Goal: Task Accomplishment & Management: Manage account settings

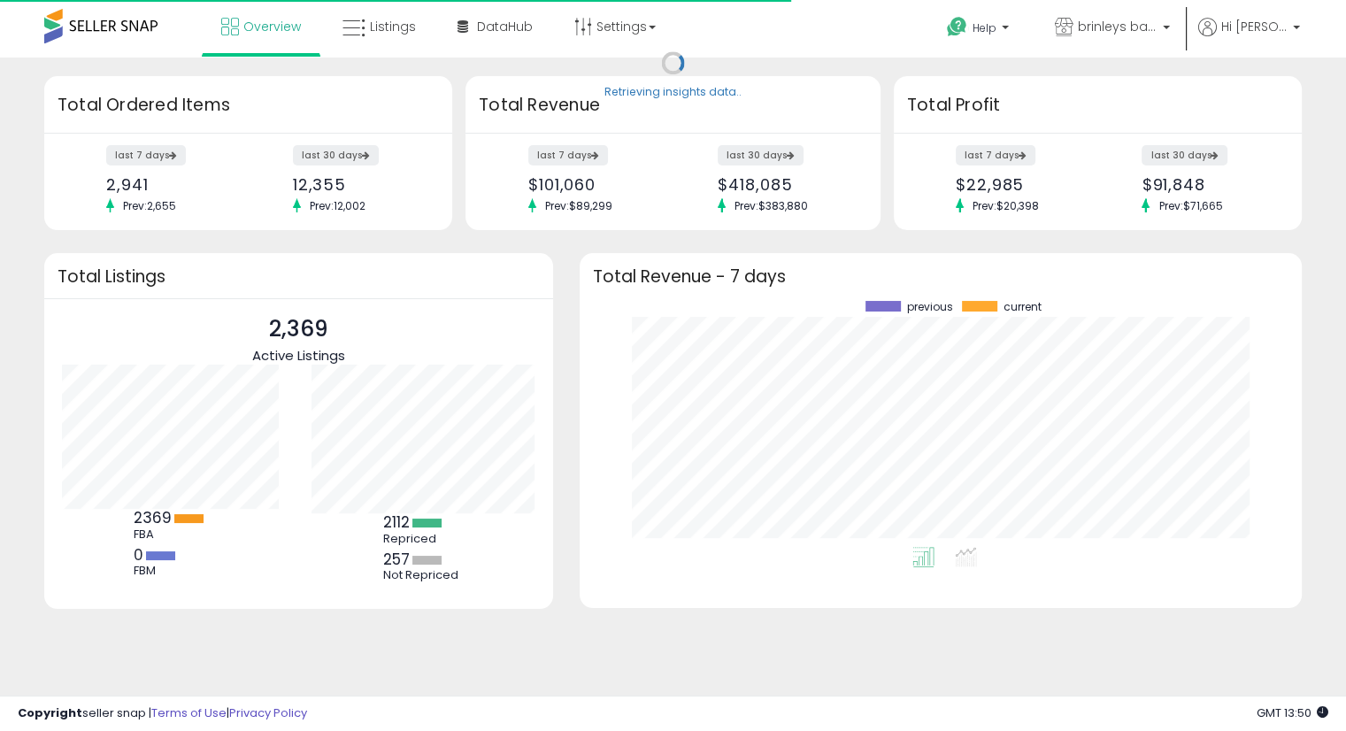
scroll to position [245, 687]
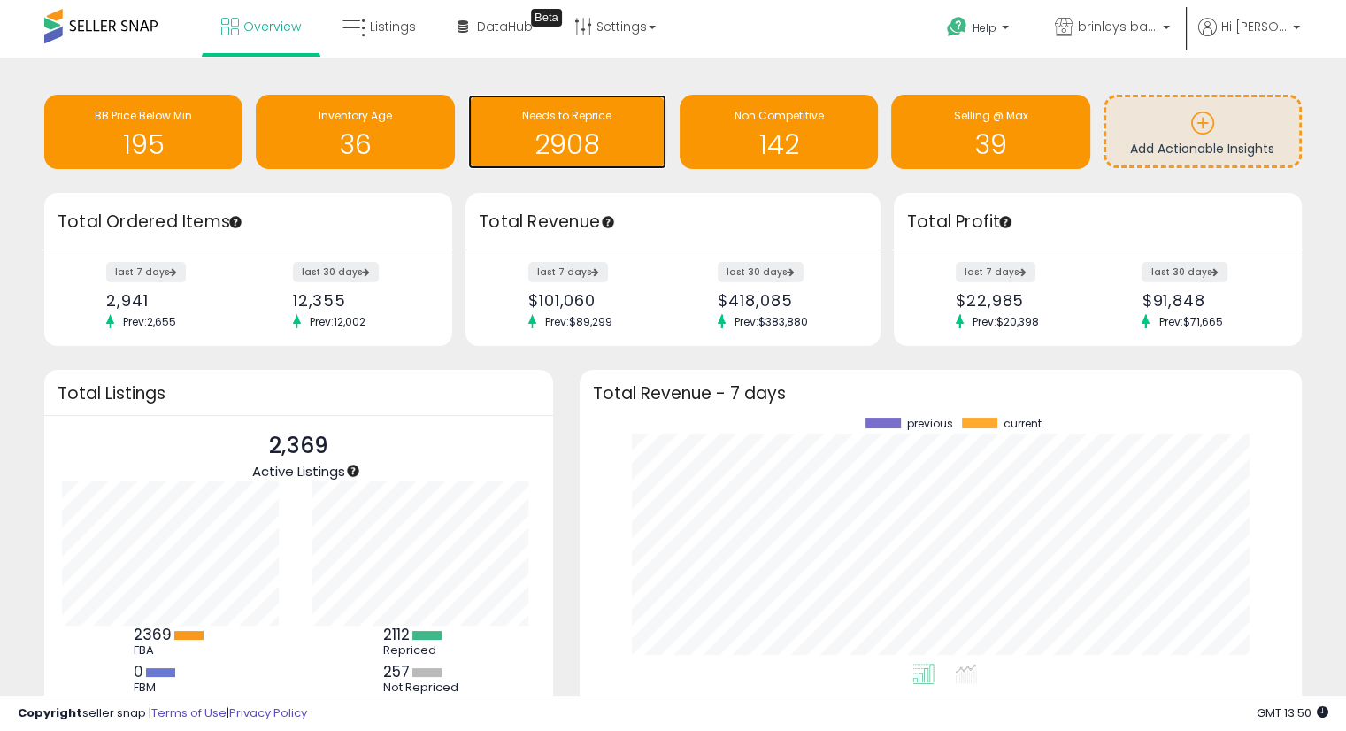
click at [582, 115] on span "Needs to Reprice" at bounding box center [566, 115] width 89 height 15
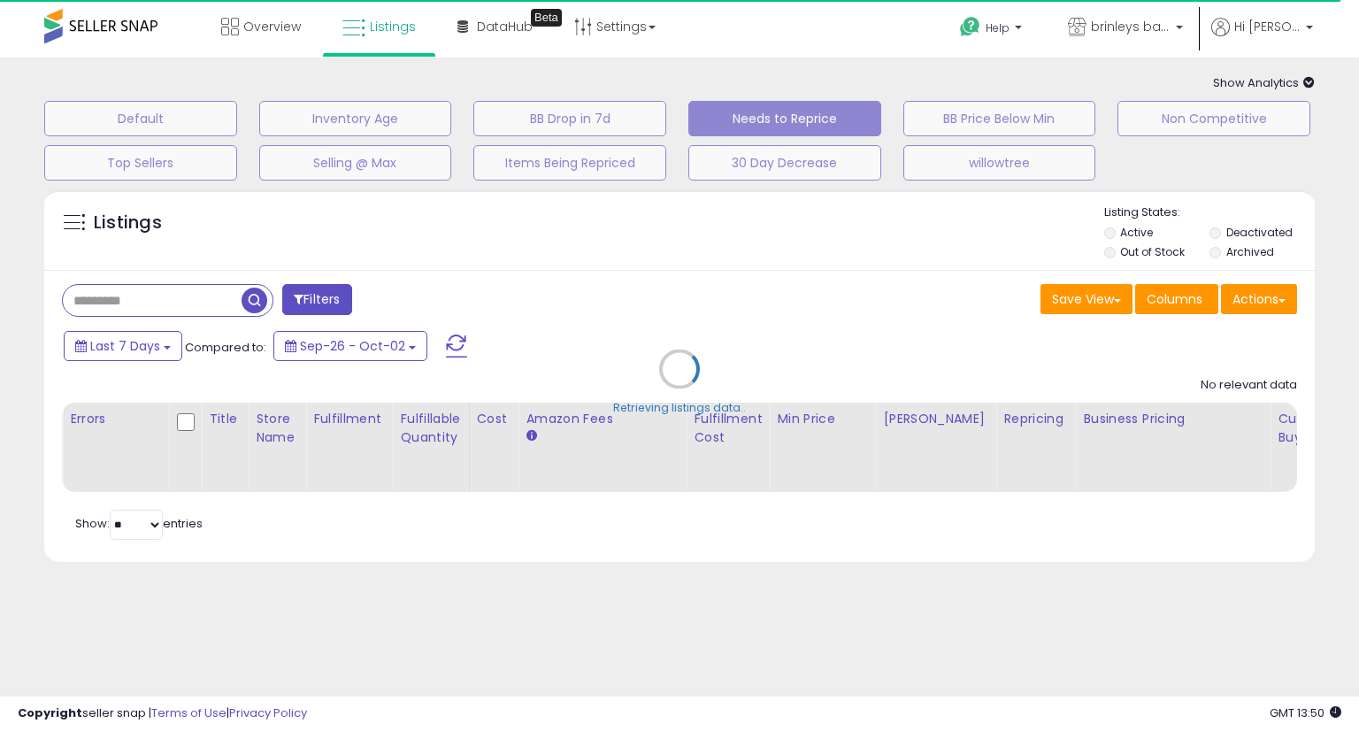
select select "**"
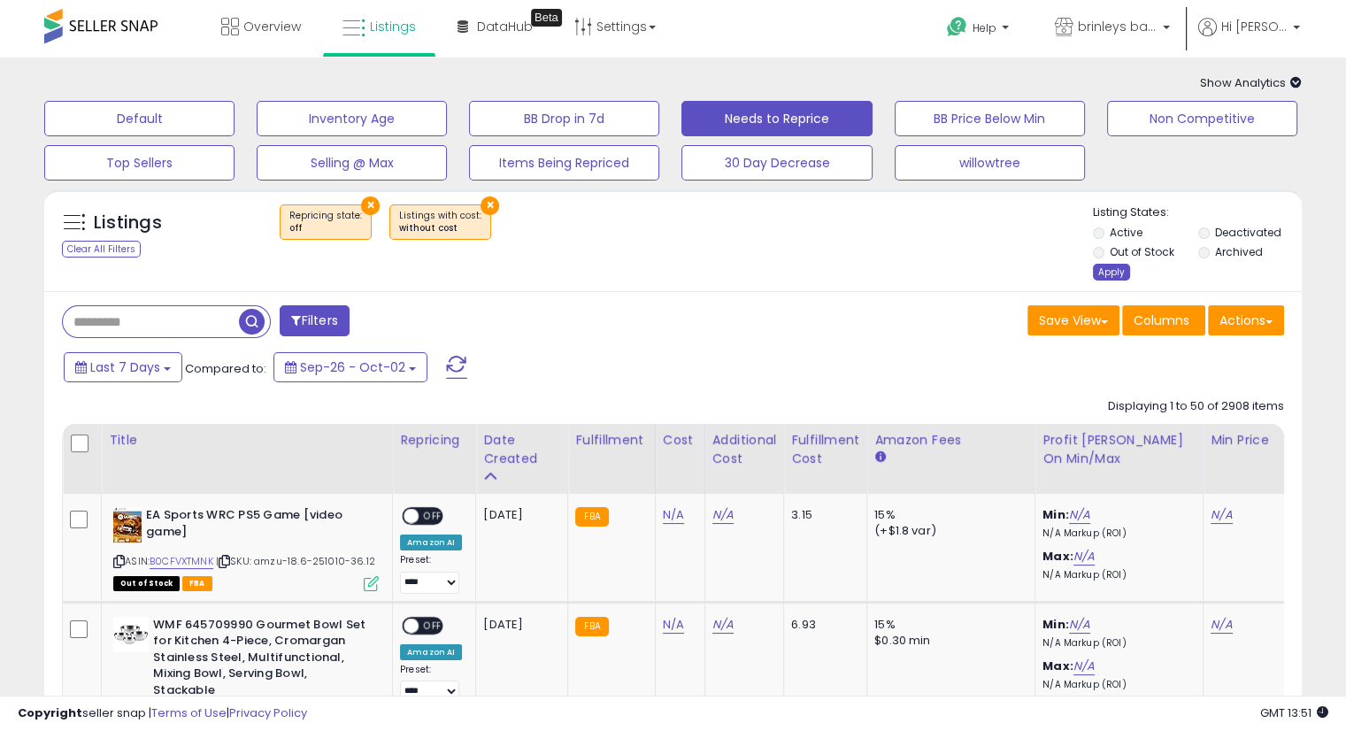
click at [1116, 272] on div "Apply" at bounding box center [1111, 272] width 37 height 17
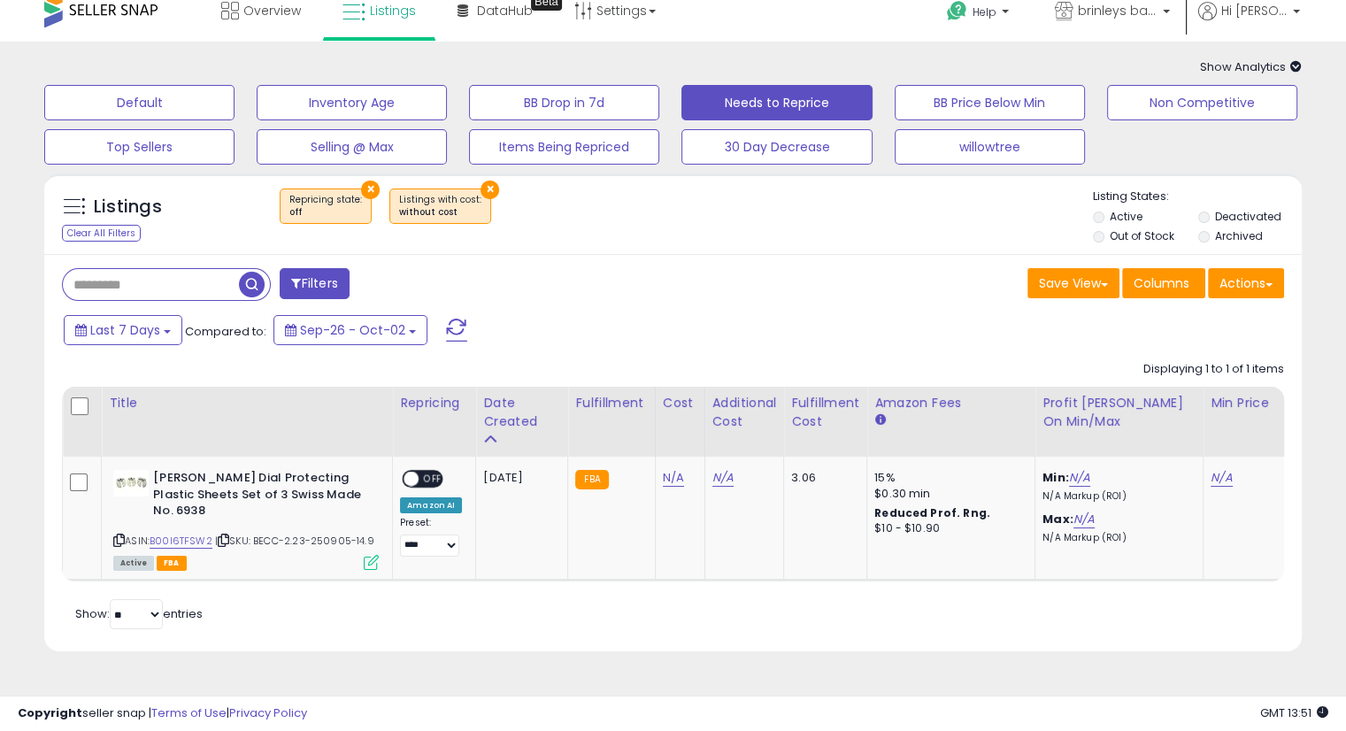
scroll to position [61, 0]
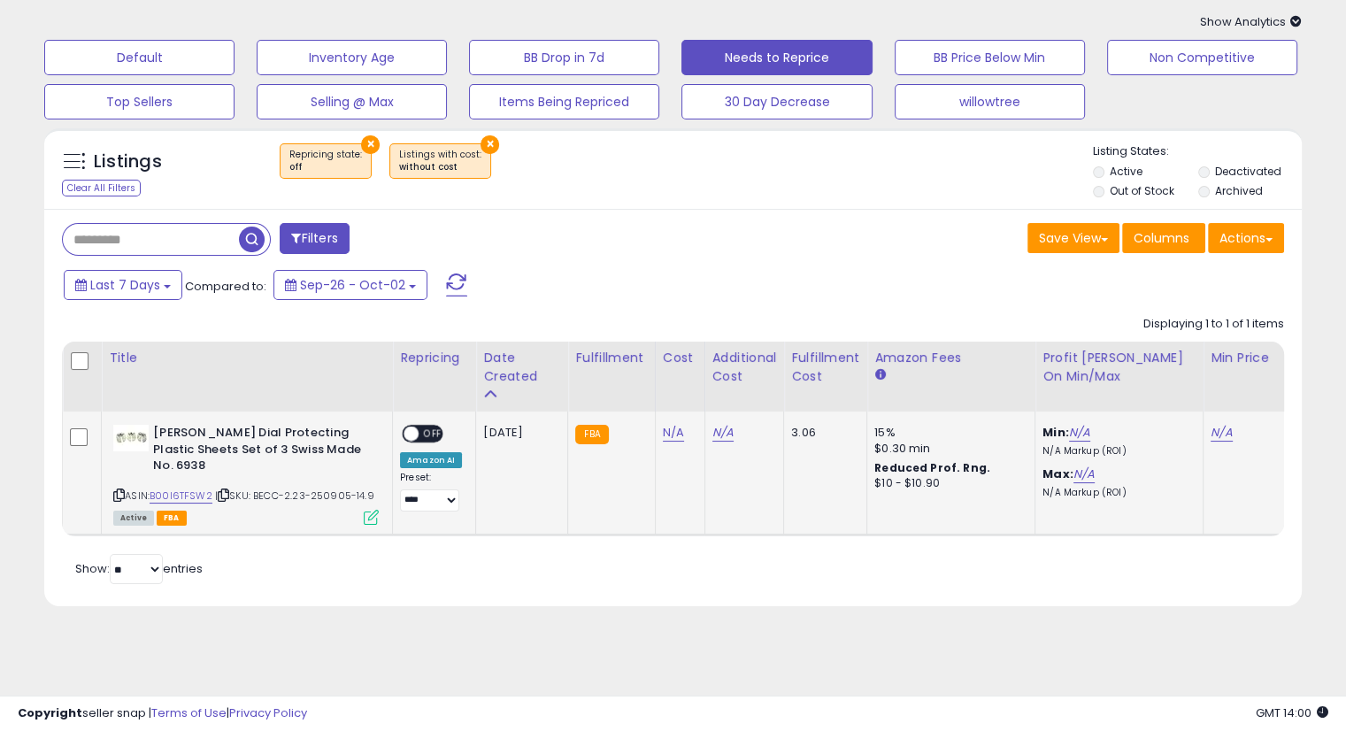
click at [228, 495] on icon at bounding box center [224, 495] width 12 height 10
click at [671, 433] on link "N/A" at bounding box center [673, 433] width 21 height 18
type input "****"
click at [722, 387] on icon "submit" at bounding box center [716, 387] width 11 height 11
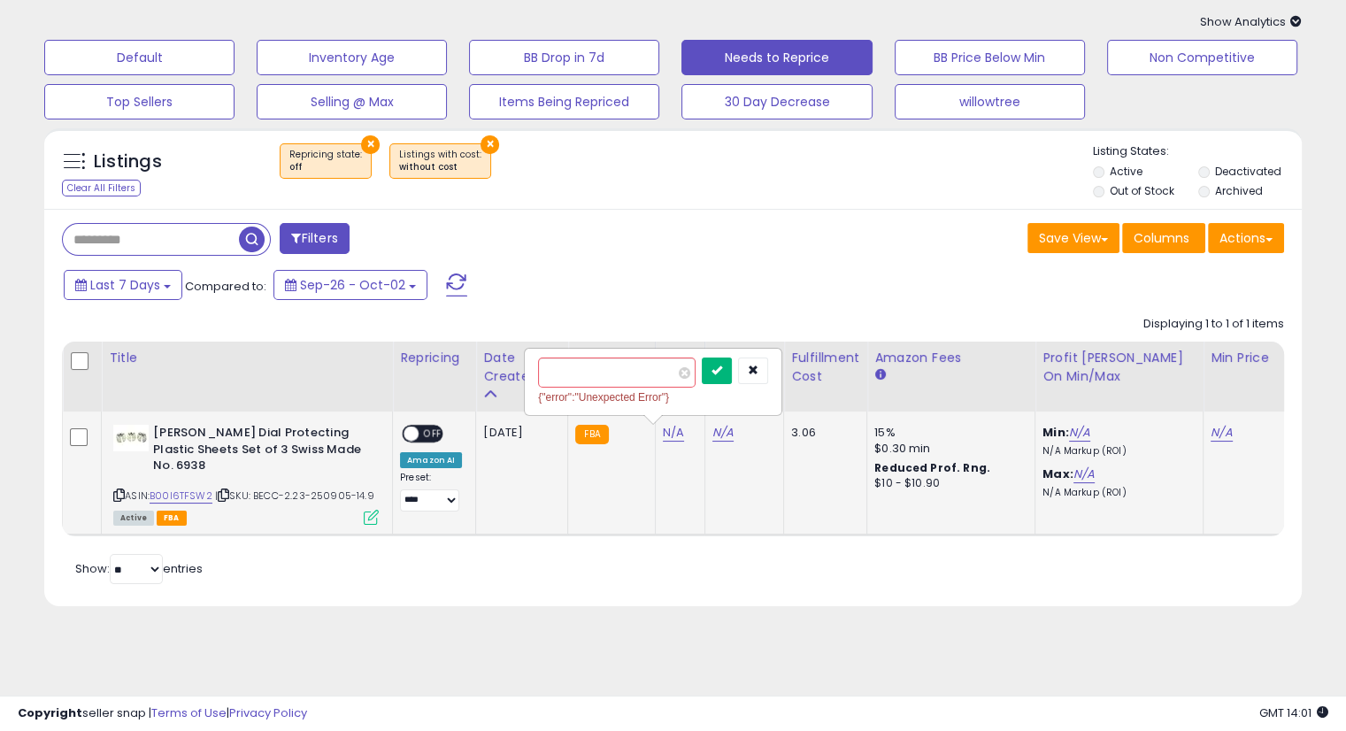
click at [722, 369] on icon "submit" at bounding box center [716, 370] width 11 height 11
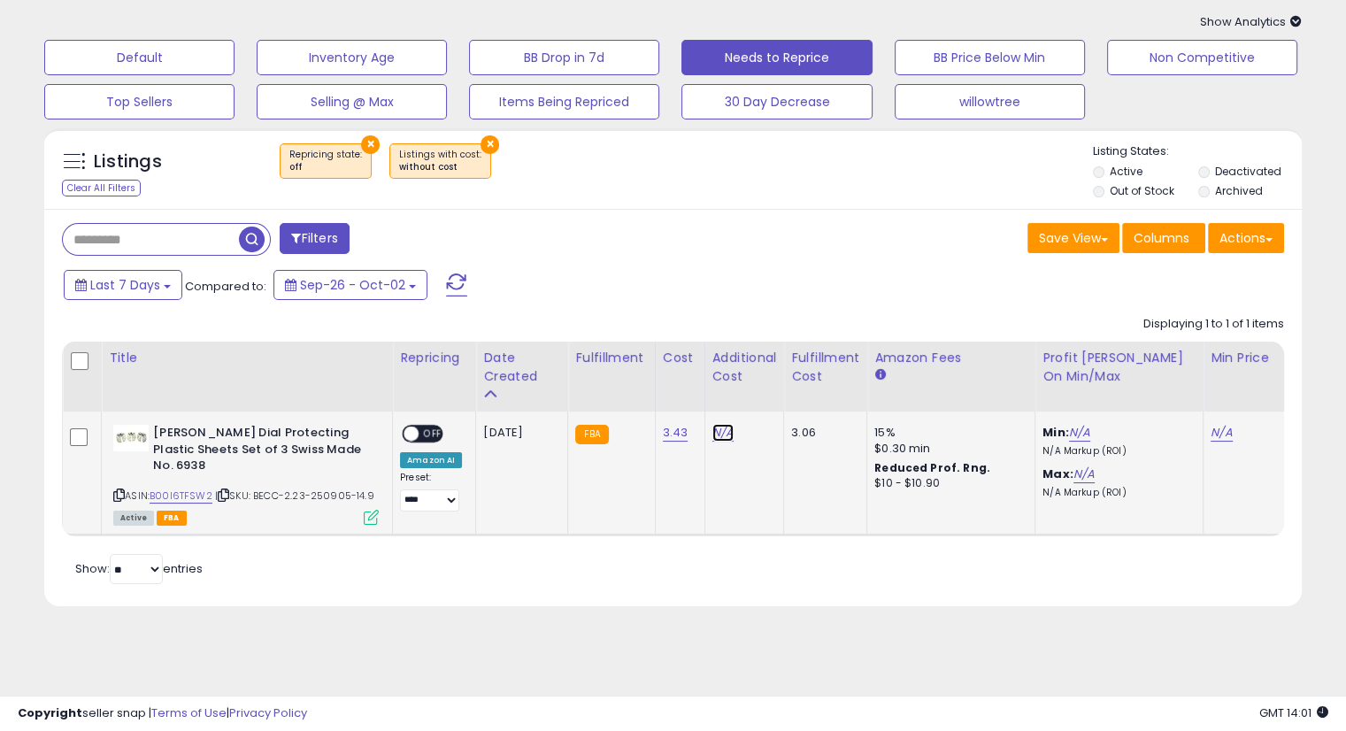
click at [714, 426] on link "N/A" at bounding box center [722, 433] width 21 height 18
type input "****"
click at [780, 380] on button "submit" at bounding box center [765, 388] width 30 height 27
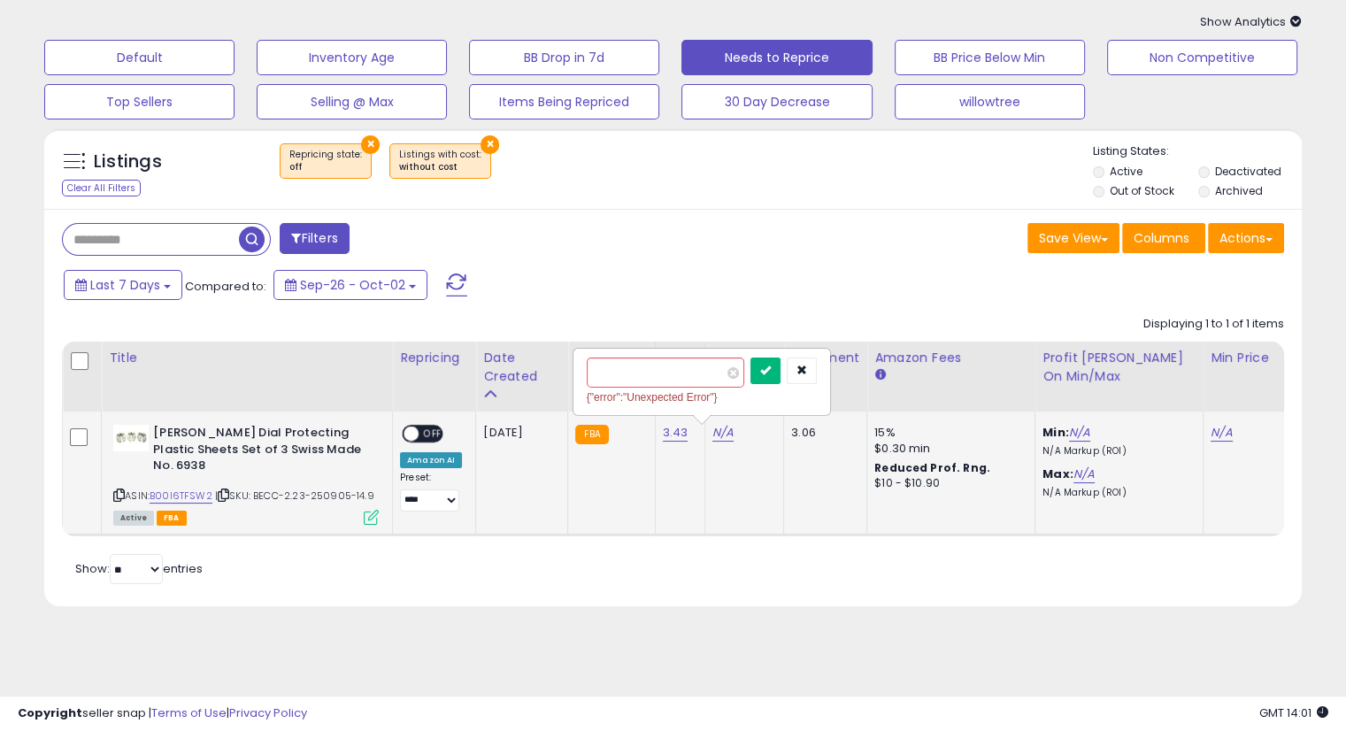
click at [771, 366] on icon "submit" at bounding box center [765, 370] width 11 height 11
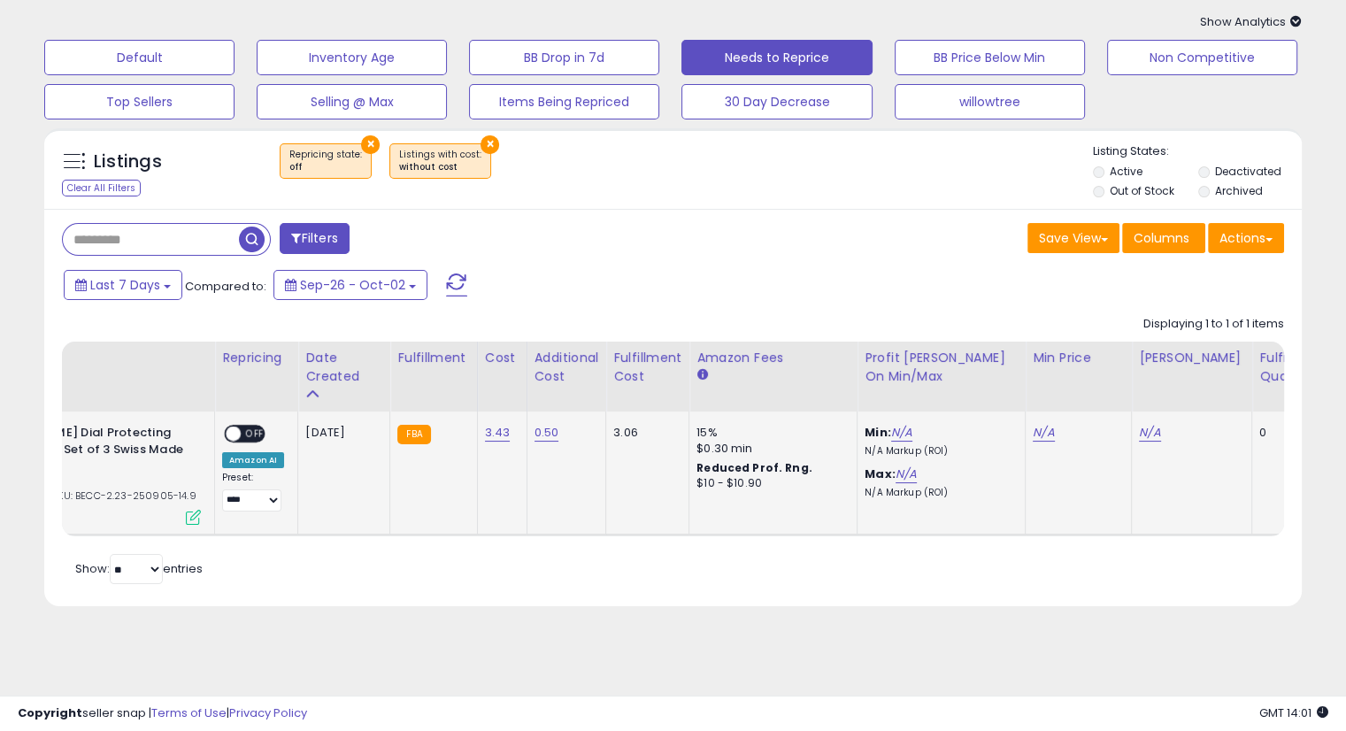
scroll to position [0, 191]
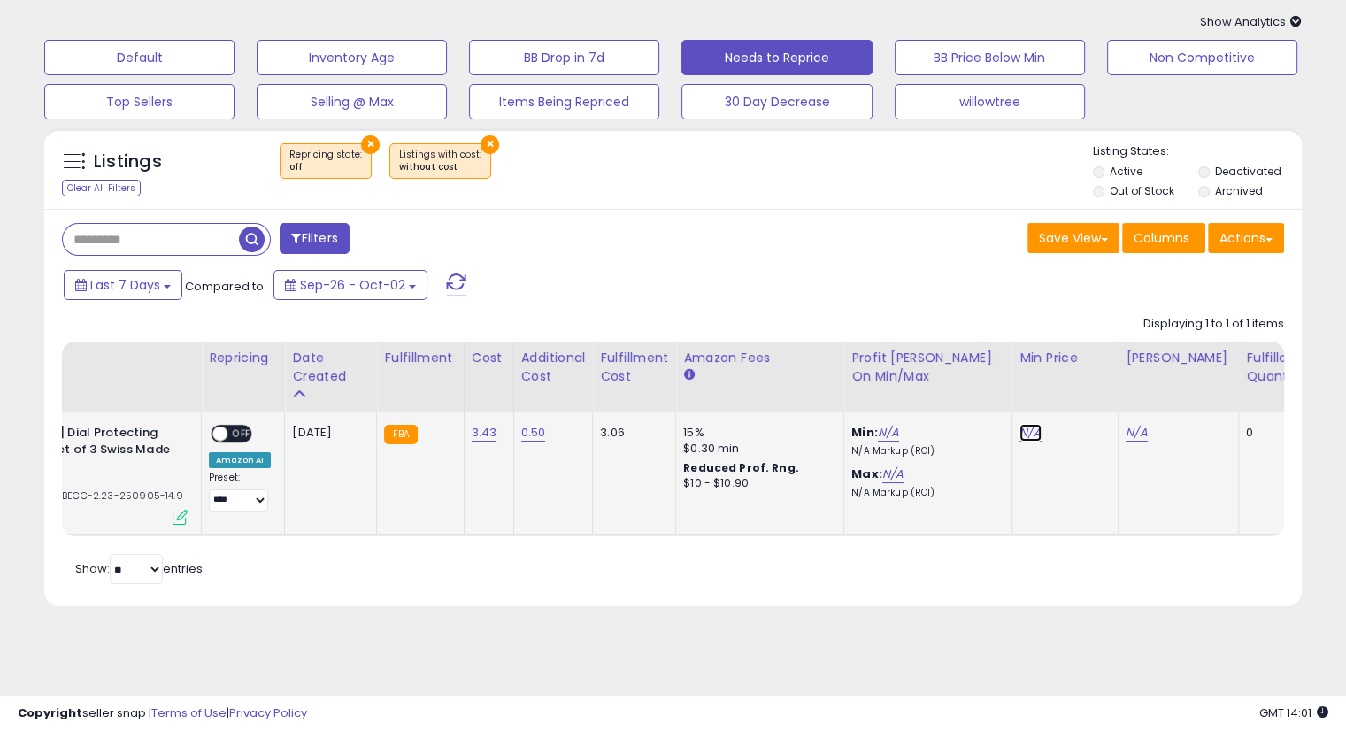
click at [1019, 426] on link "N/A" at bounding box center [1029, 433] width 21 height 18
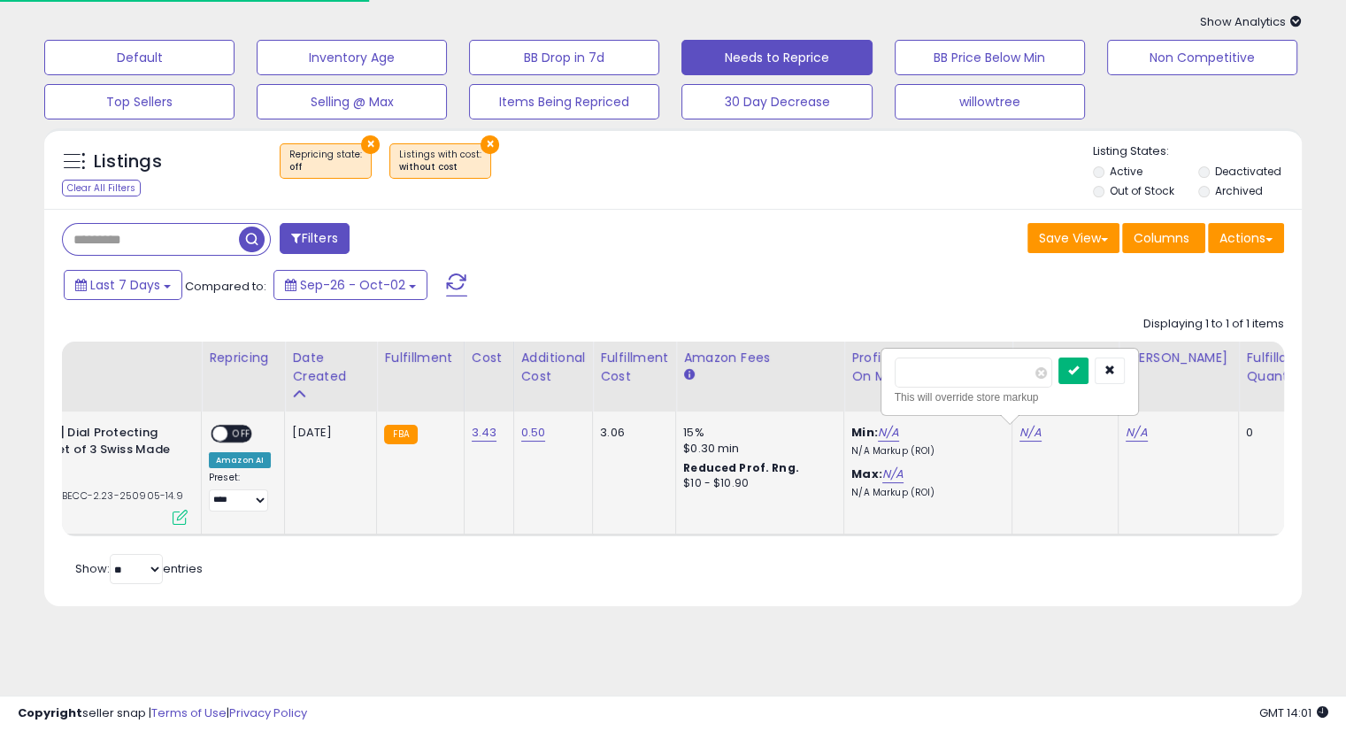
type input "****"
drag, startPoint x: 1098, startPoint y: 376, endPoint x: 1081, endPoint y: 384, distance: 18.6
click at [1088, 376] on button "submit" at bounding box center [1073, 370] width 30 height 27
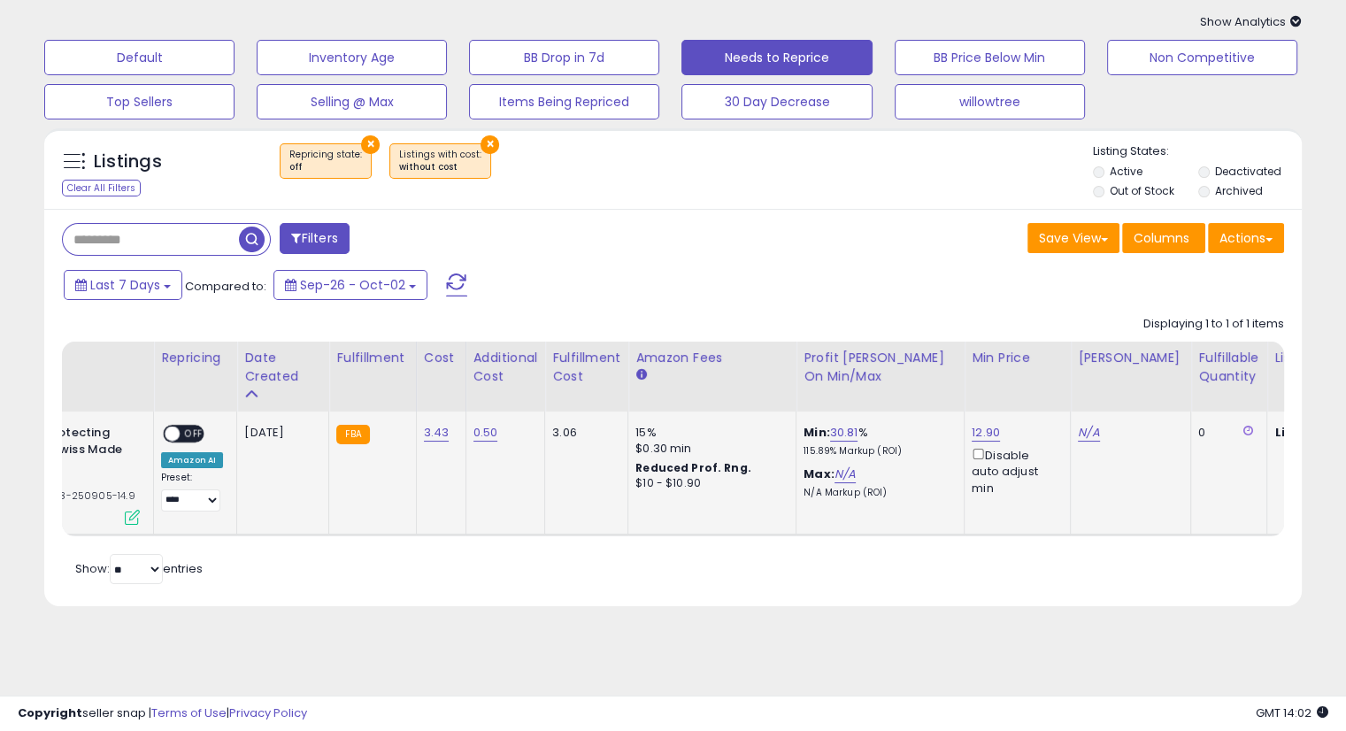
scroll to position [0, 279]
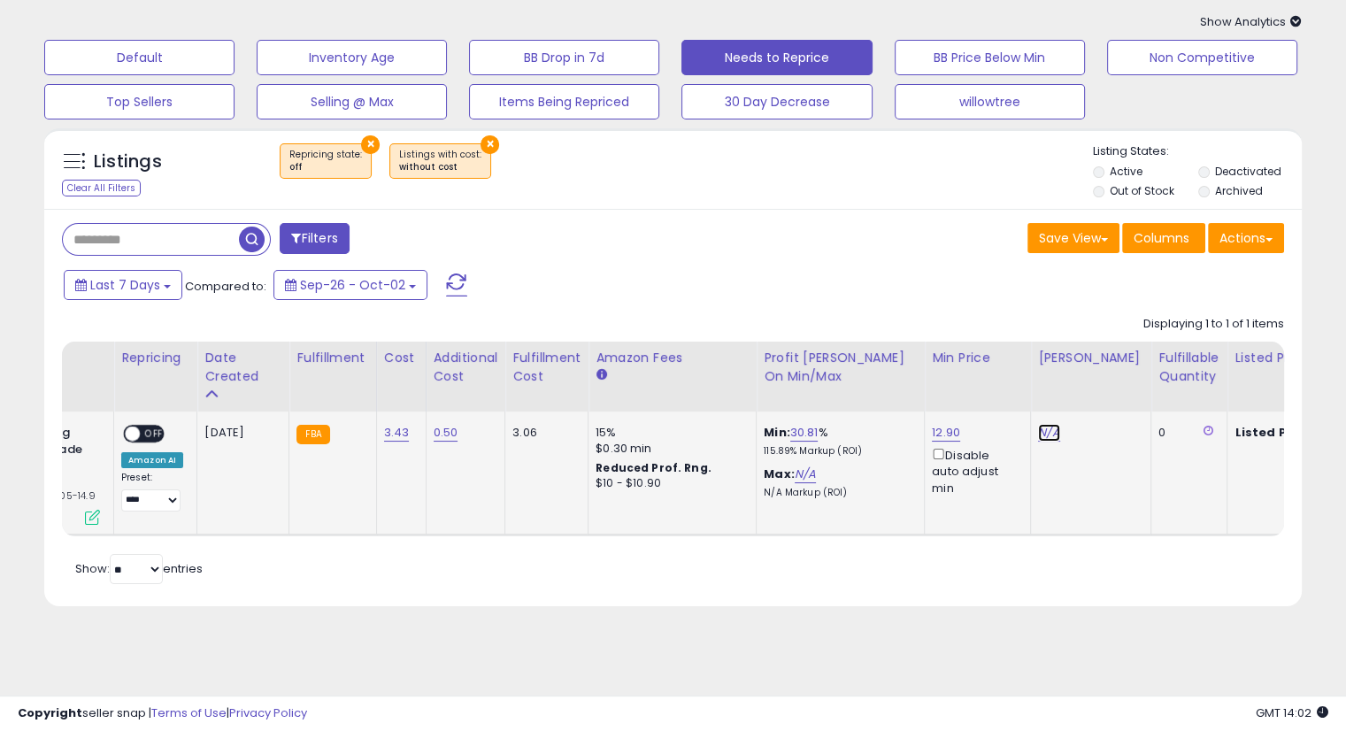
click at [1040, 429] on link "N/A" at bounding box center [1048, 433] width 21 height 18
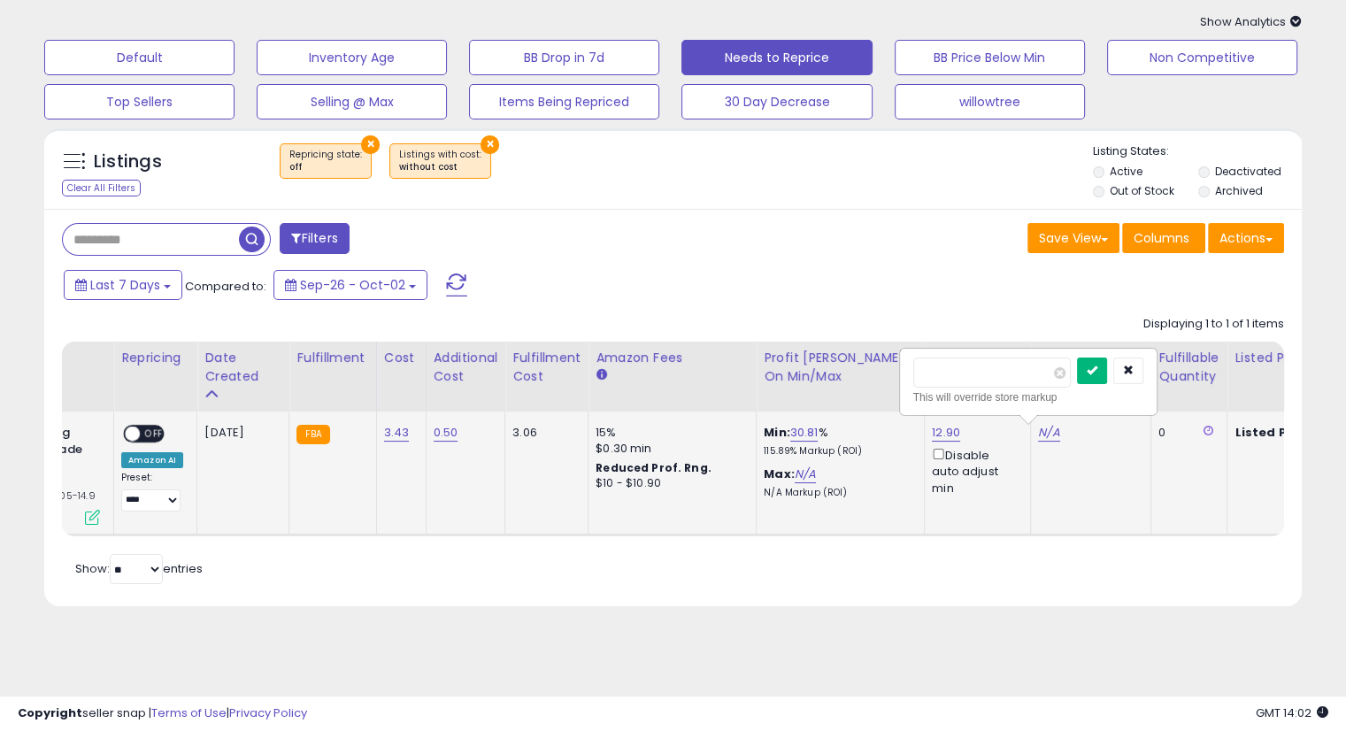
type input "****"
click at [1097, 369] on icon "submit" at bounding box center [1091, 370] width 11 height 11
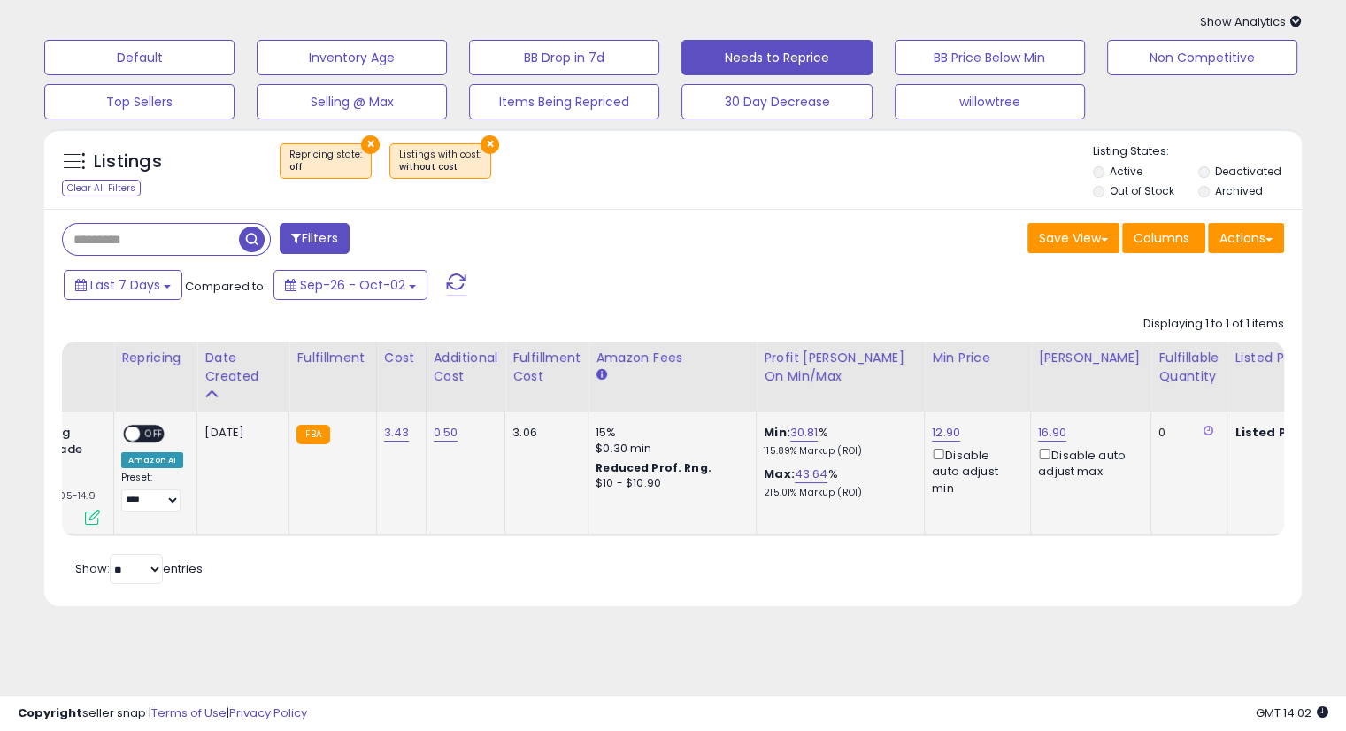
scroll to position [0, 0]
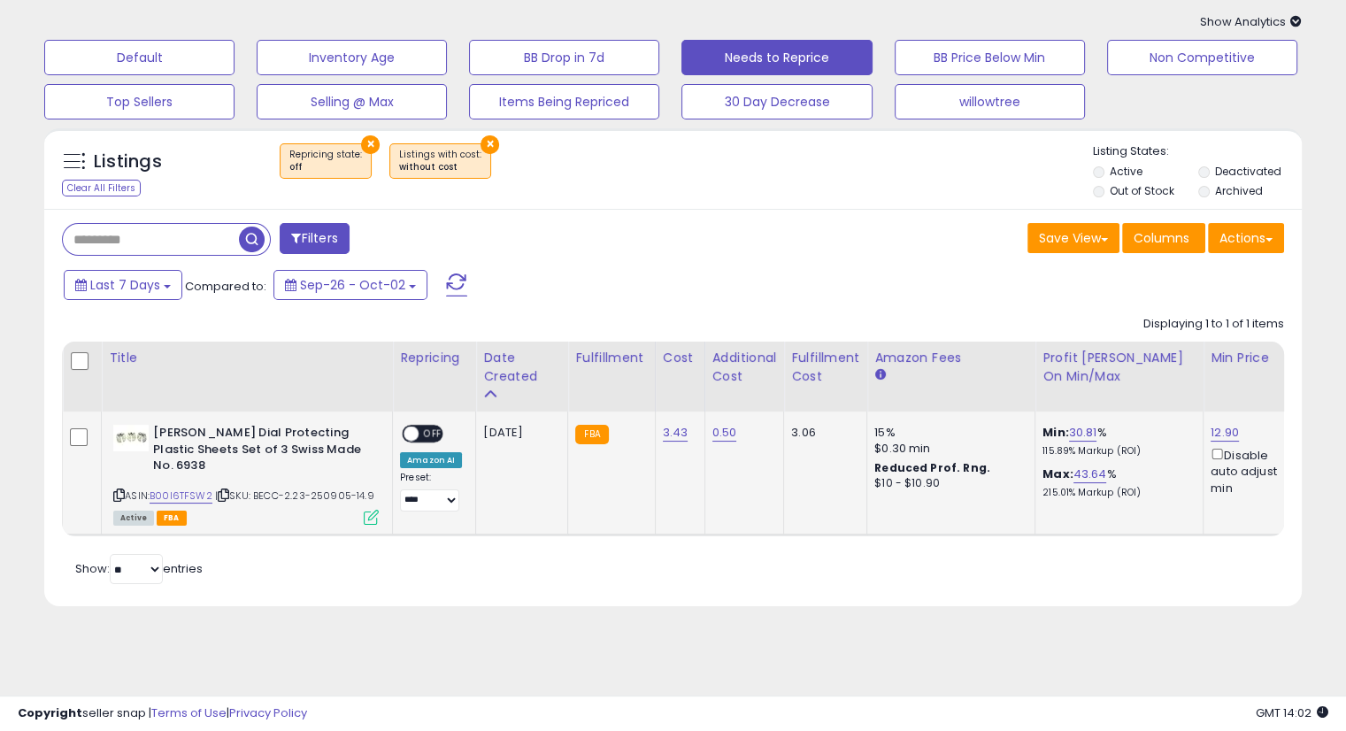
click at [426, 433] on span "OFF" at bounding box center [432, 433] width 28 height 15
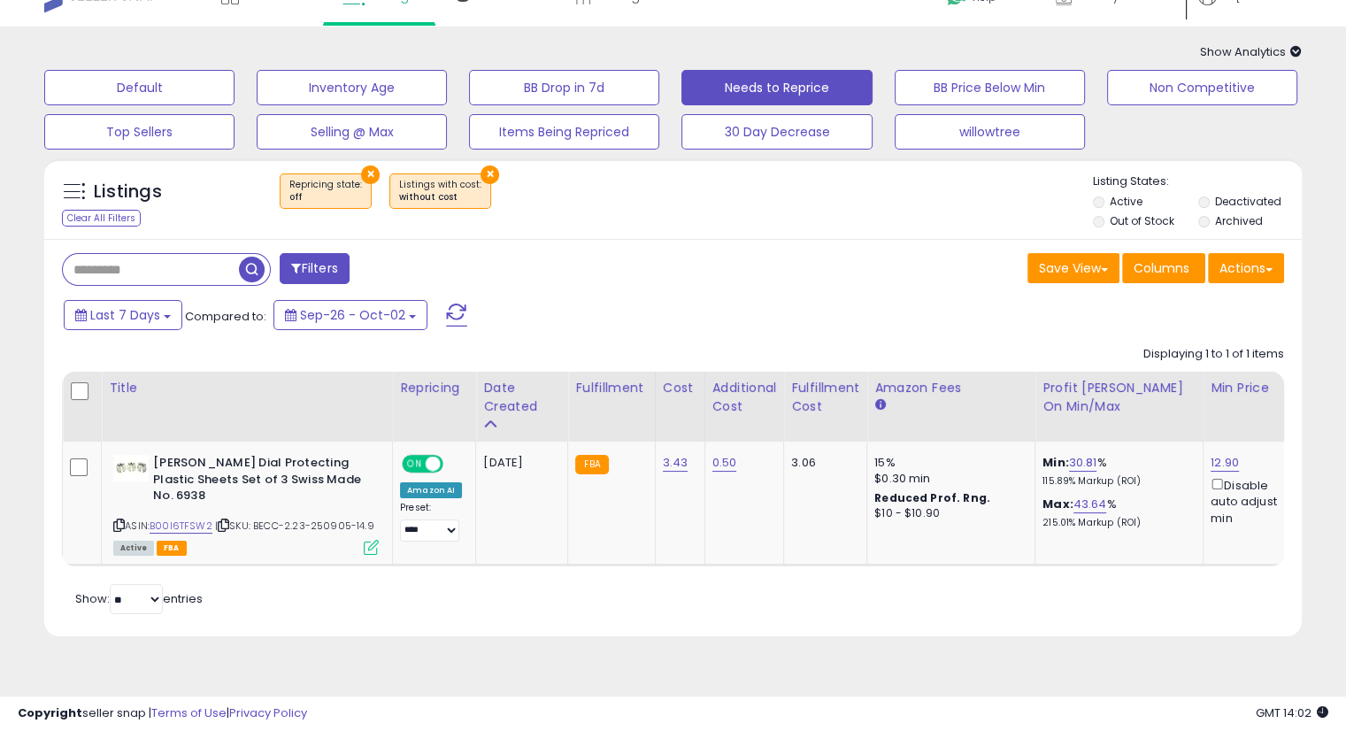
scroll to position [61, 0]
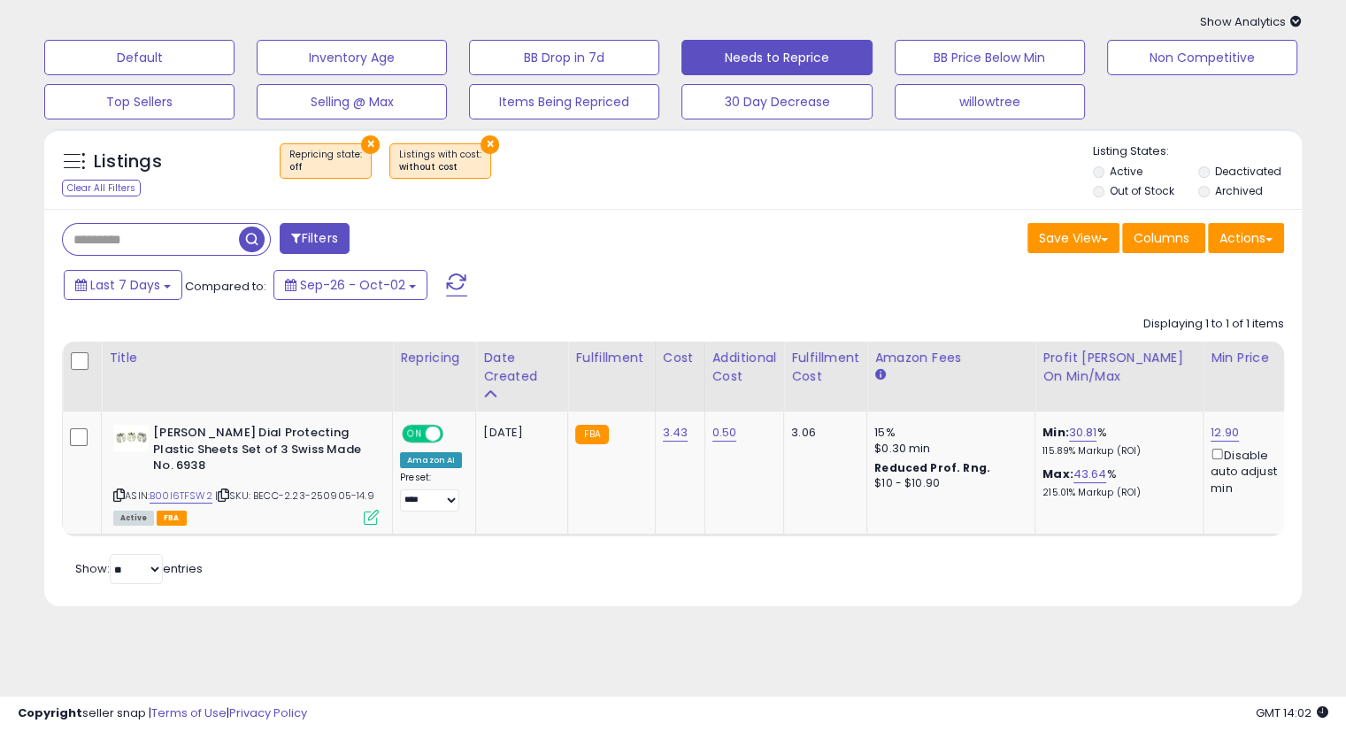
click at [856, 606] on div "Filters Save View Save As New View Update Current View Columns" at bounding box center [672, 407] width 1257 height 397
click at [470, 252] on div "Filters" at bounding box center [361, 240] width 625 height 35
